Goal: Task Accomplishment & Management: Manage account settings

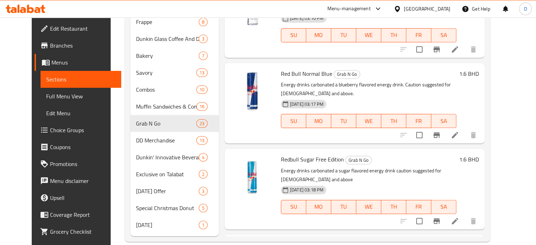
scroll to position [670, 0]
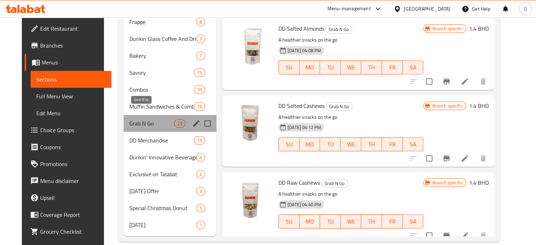
click at [129, 119] on span "Grab N Go" at bounding box center [151, 123] width 45 height 8
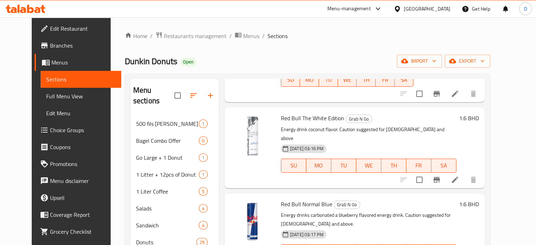
scroll to position [226, 0]
click at [459, 174] on icon at bounding box center [455, 178] width 8 height 8
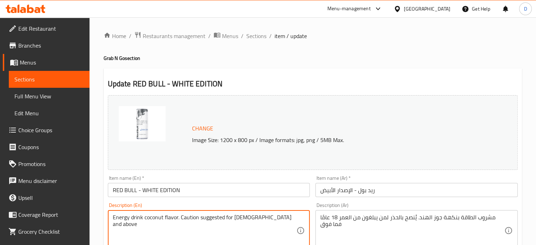
drag, startPoint x: 293, startPoint y: 218, endPoint x: 179, endPoint y: 221, distance: 114.2
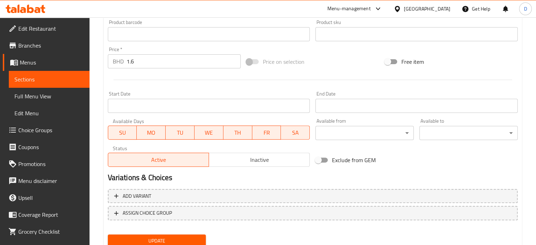
scroll to position [263, 0]
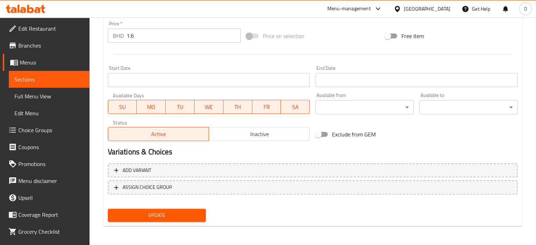
type textarea "Energy drink coconut flavor."
click at [184, 217] on span "Update" at bounding box center [156, 215] width 87 height 9
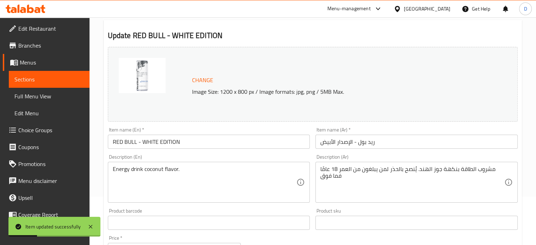
scroll to position [0, 0]
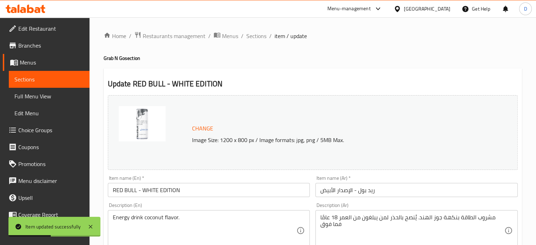
click at [266, 35] on ol "Home / Restaurants management / Menus / Sections / item / update" at bounding box center [313, 35] width 418 height 9
click at [260, 35] on span "Sections" at bounding box center [256, 36] width 20 height 8
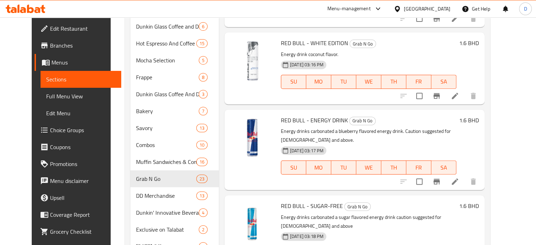
scroll to position [305, 0]
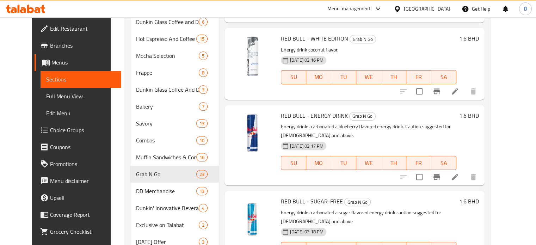
click at [459, 174] on icon at bounding box center [455, 177] width 8 height 8
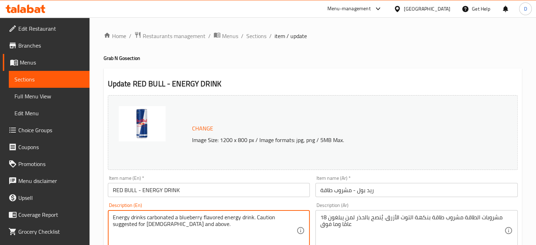
drag, startPoint x: 211, startPoint y: 226, endPoint x: 143, endPoint y: 215, distance: 69.2
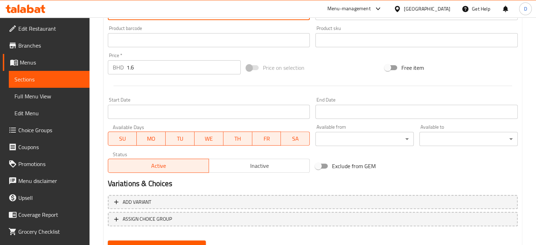
scroll to position [244, 0]
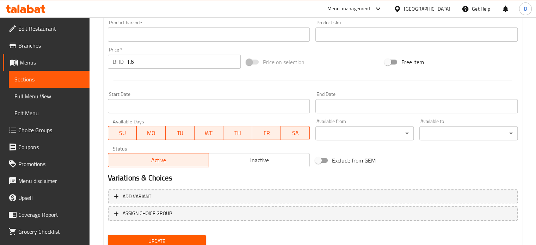
click at [172, 233] on div "Update" at bounding box center [157, 241] width 104 height 19
click at [156, 239] on span "Update" at bounding box center [156, 241] width 87 height 9
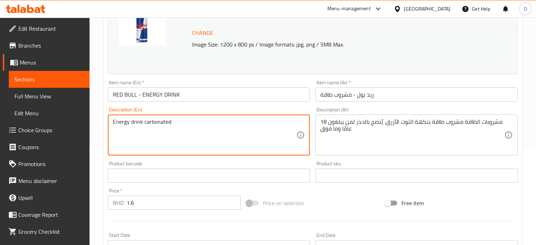
click at [160, 125] on textarea "Energy drink carbonated" at bounding box center [205, 134] width 184 height 33
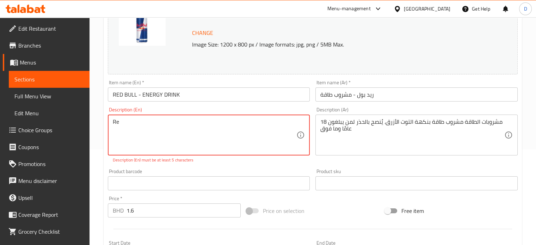
type textarea "R"
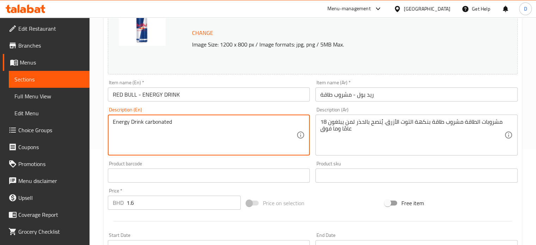
type textarea "Energy Drink carbonated."
click at [149, 122] on textarea "Energy Drink carbonated." at bounding box center [205, 134] width 184 height 33
type textarea "E"
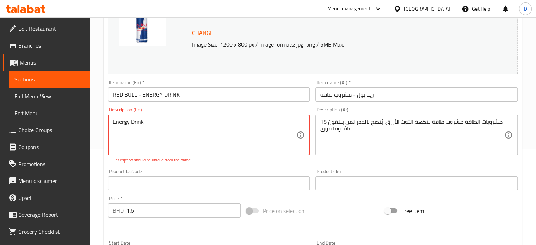
click at [122, 124] on textarea "Energy Drink" at bounding box center [205, 134] width 184 height 33
drag, startPoint x: 122, startPoint y: 124, endPoint x: 118, endPoint y: 119, distance: 6.2
click at [118, 119] on textarea "Energy Drink" at bounding box center [205, 134] width 184 height 33
click at [154, 119] on textarea "Energy Drink" at bounding box center [205, 134] width 184 height 33
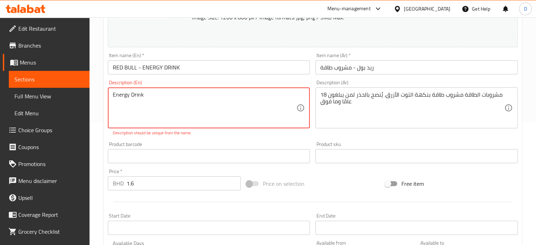
scroll to position [124, 0]
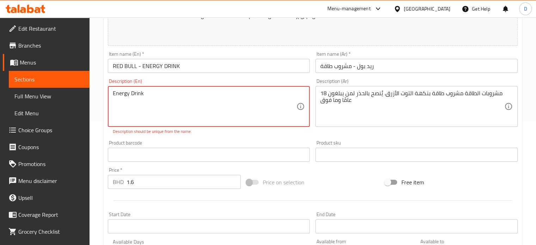
drag, startPoint x: 154, startPoint y: 119, endPoint x: 136, endPoint y: 111, distance: 19.5
click at [136, 111] on textarea "Energy Drink" at bounding box center [205, 106] width 184 height 33
click at [161, 93] on textarea "Energy Drink" at bounding box center [205, 106] width 184 height 33
click at [186, 128] on p "Description should be unique from the name." at bounding box center [209, 131] width 192 height 6
click at [198, 137] on div "Product barcode Product barcode" at bounding box center [209, 150] width 208 height 27
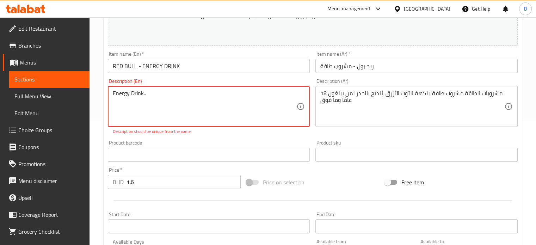
click at [138, 99] on textarea "Energy Drink.." at bounding box center [205, 106] width 184 height 33
click at [128, 91] on textarea ".." at bounding box center [205, 106] width 184 height 33
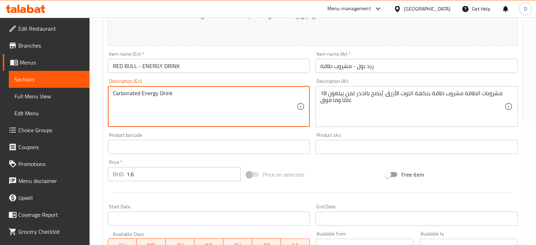
click at [137, 114] on textarea "Carbonated Energy Drink" at bounding box center [205, 106] width 184 height 33
click at [128, 95] on textarea "Carbonated Energy Drink" at bounding box center [205, 106] width 184 height 33
type textarea "Refreshing Energy Drink"
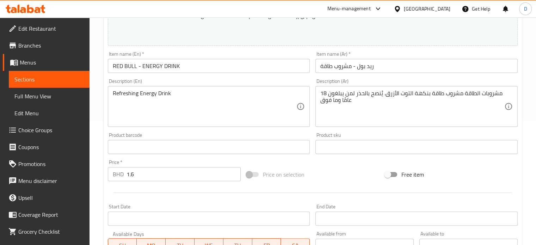
click at [175, 127] on div "Description (En) Refreshing Energy Drink Description (En)" at bounding box center [209, 103] width 208 height 54
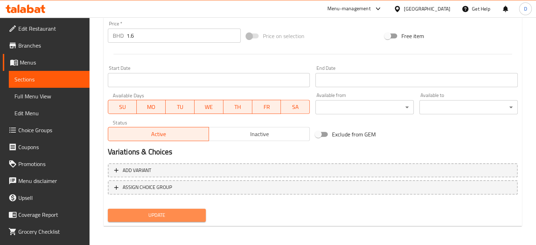
click at [195, 218] on span "Update" at bounding box center [156, 215] width 87 height 9
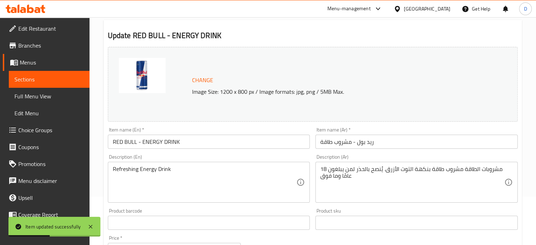
scroll to position [0, 0]
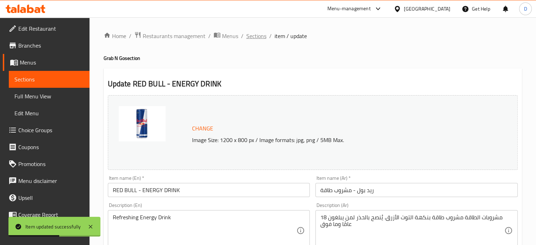
click at [257, 36] on span "Sections" at bounding box center [256, 36] width 20 height 8
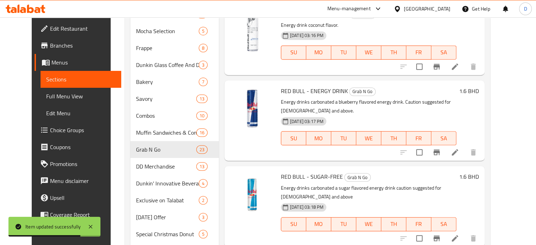
scroll to position [356, 0]
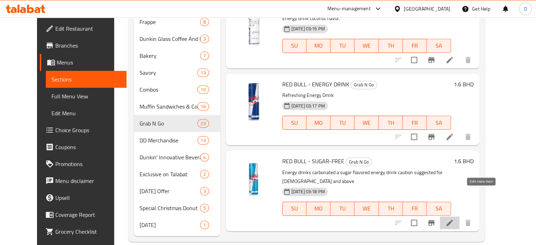
click at [454, 219] on icon at bounding box center [449, 223] width 8 height 8
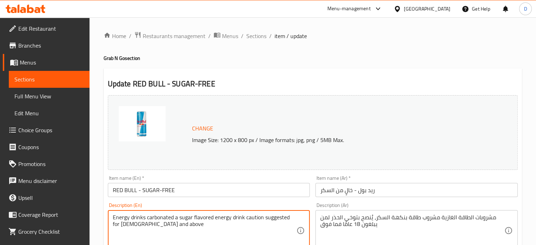
drag, startPoint x: 195, startPoint y: 224, endPoint x: 99, endPoint y: 216, distance: 95.8
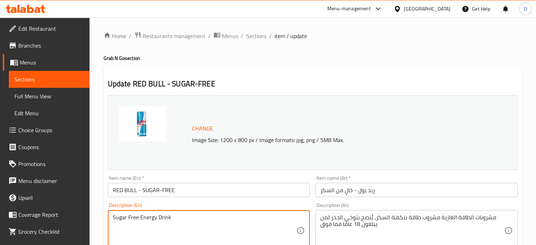
click at [267, 221] on textarea "Sugar Free Energy Drink" at bounding box center [205, 230] width 184 height 33
type textarea "Sugar Free Energy Drink"
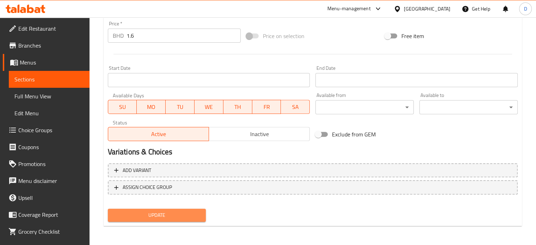
click at [184, 211] on span "Update" at bounding box center [156, 215] width 87 height 9
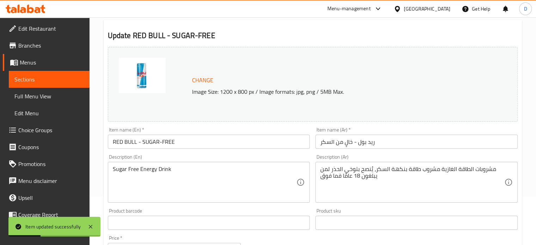
scroll to position [0, 0]
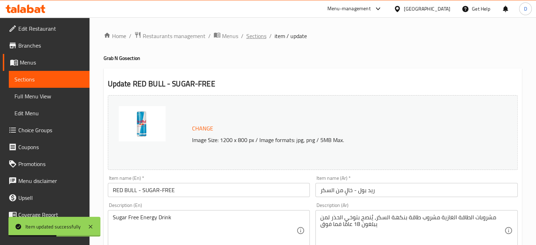
click at [255, 36] on span "Sections" at bounding box center [256, 36] width 20 height 8
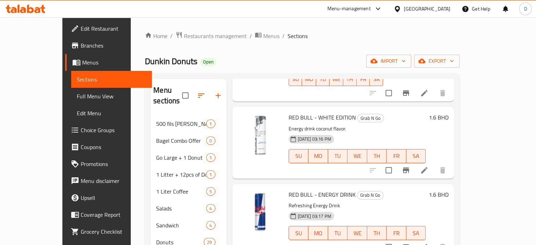
scroll to position [317, 0]
